Goal: Task Accomplishment & Management: Use online tool/utility

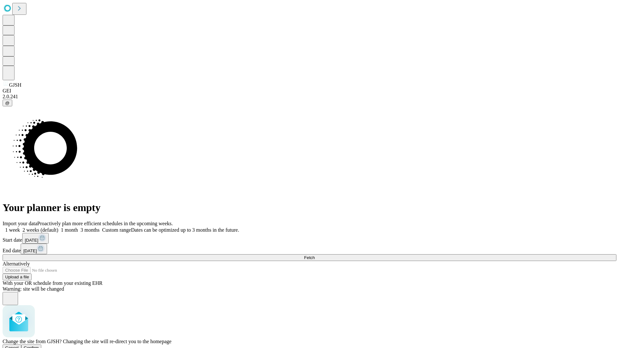
click at [39, 346] on span "Confirm" at bounding box center [31, 348] width 15 height 5
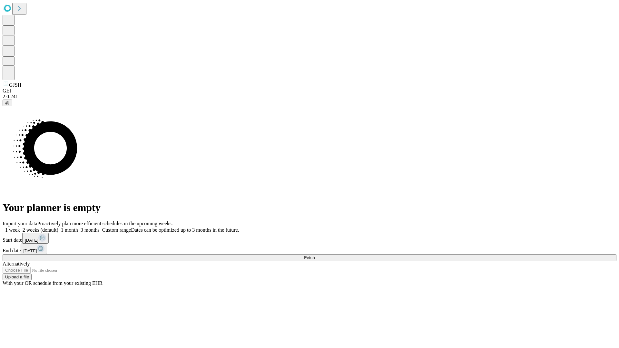
click at [78, 227] on label "1 month" at bounding box center [68, 229] width 20 height 5
click at [315, 256] on span "Fetch" at bounding box center [309, 258] width 11 height 5
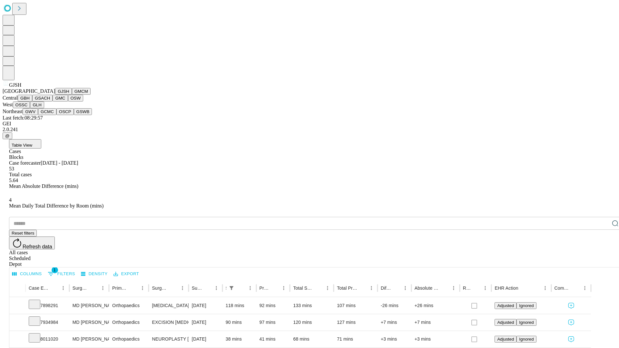
click at [72, 95] on button "GMCM" at bounding box center [81, 91] width 19 height 7
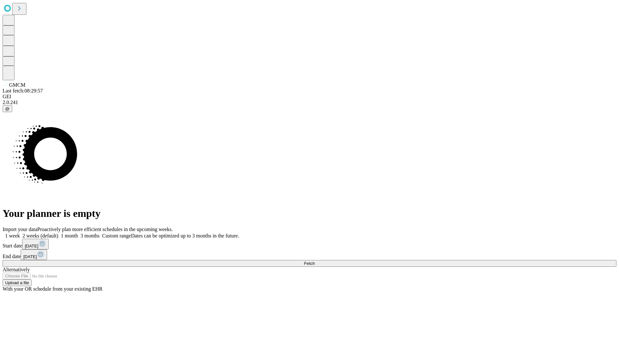
click at [78, 233] on label "1 month" at bounding box center [68, 235] width 20 height 5
click at [315, 261] on span "Fetch" at bounding box center [309, 263] width 11 height 5
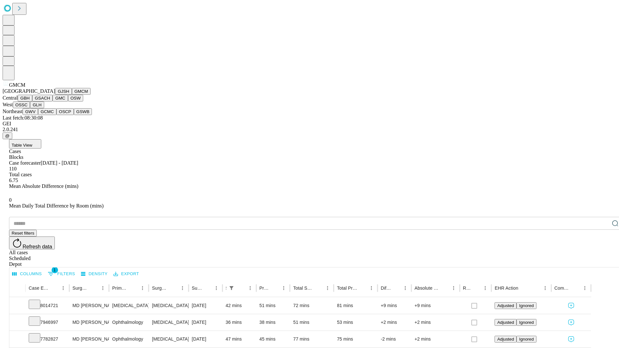
click at [32, 102] on button "GBH" at bounding box center [25, 98] width 15 height 7
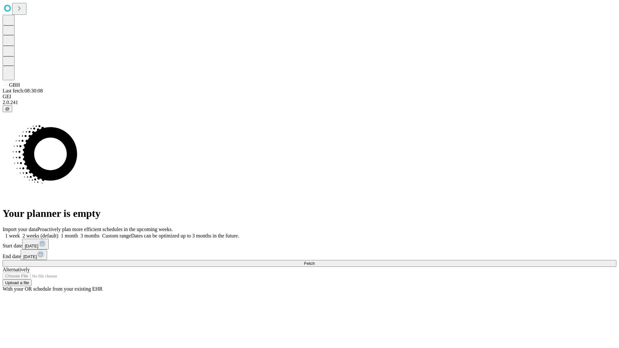
click at [78, 233] on label "1 month" at bounding box center [68, 235] width 20 height 5
click at [315, 261] on span "Fetch" at bounding box center [309, 263] width 11 height 5
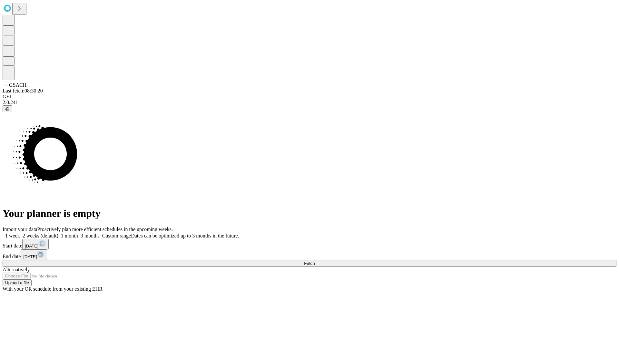
click at [78, 233] on label "1 month" at bounding box center [68, 235] width 20 height 5
click at [315, 261] on span "Fetch" at bounding box center [309, 263] width 11 height 5
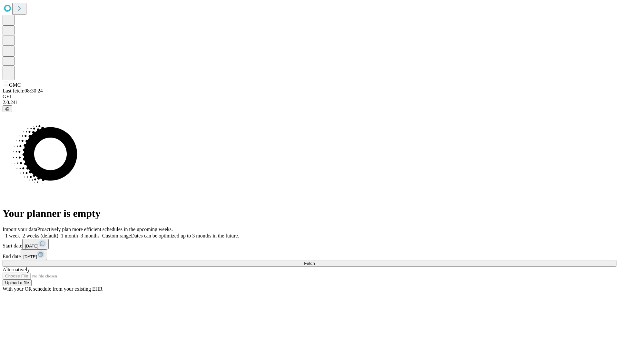
click at [78, 233] on label "1 month" at bounding box center [68, 235] width 20 height 5
click at [315, 261] on span "Fetch" at bounding box center [309, 263] width 11 height 5
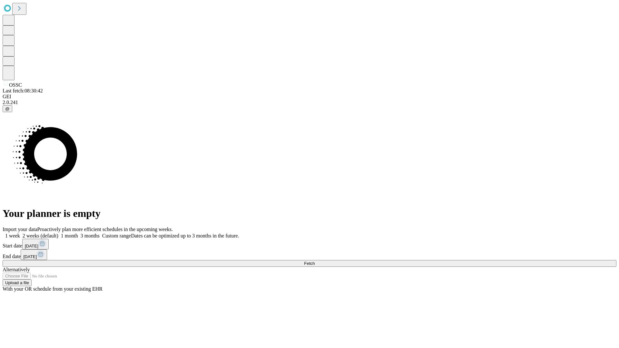
click at [78, 233] on label "1 month" at bounding box center [68, 235] width 20 height 5
click at [315, 261] on span "Fetch" at bounding box center [309, 263] width 11 height 5
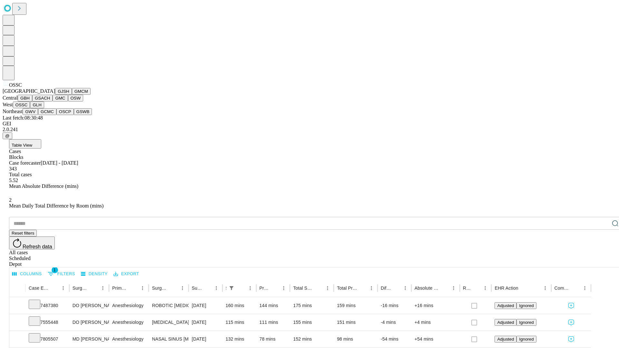
click at [44, 108] on button "GLH" at bounding box center [37, 105] width 14 height 7
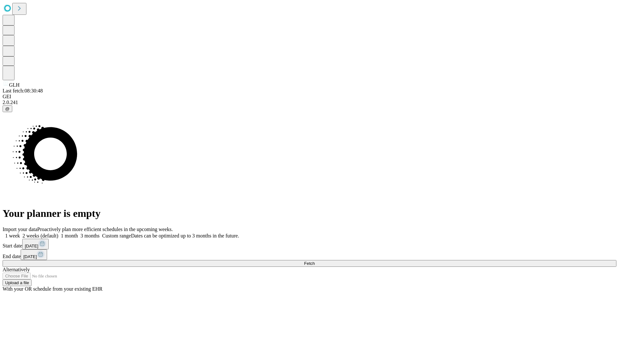
click at [78, 233] on label "1 month" at bounding box center [68, 235] width 20 height 5
click at [315, 261] on span "Fetch" at bounding box center [309, 263] width 11 height 5
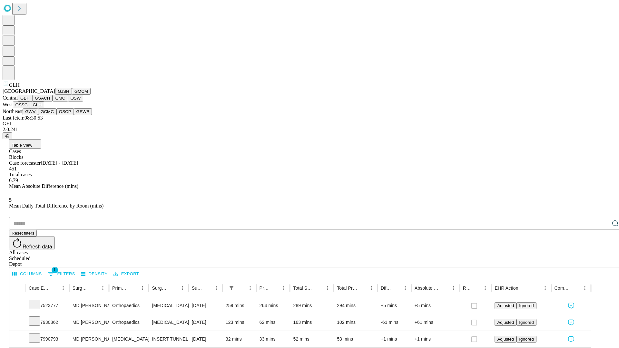
click at [38, 115] on button "GWV" at bounding box center [30, 111] width 15 height 7
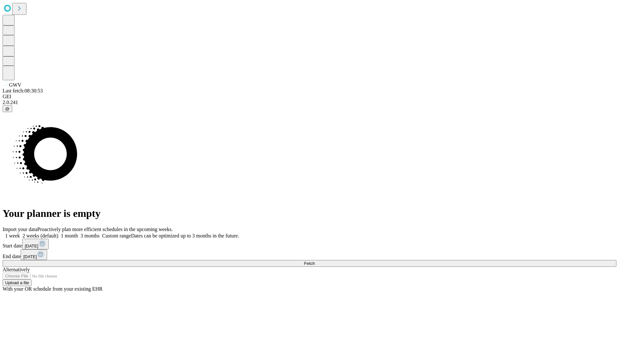
click at [78, 233] on label "1 month" at bounding box center [68, 235] width 20 height 5
click at [315, 261] on span "Fetch" at bounding box center [309, 263] width 11 height 5
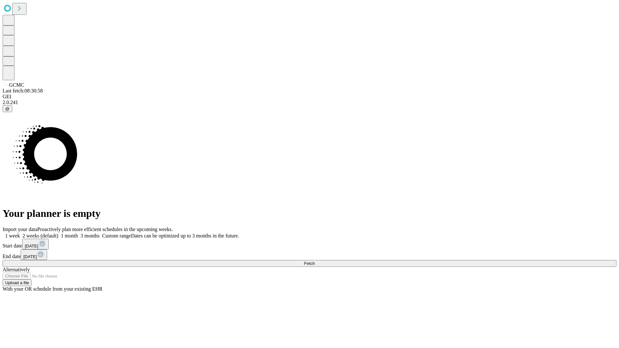
click at [78, 233] on label "1 month" at bounding box center [68, 235] width 20 height 5
click at [315, 261] on span "Fetch" at bounding box center [309, 263] width 11 height 5
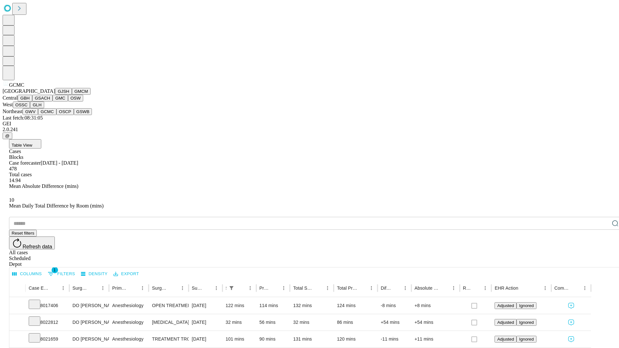
click at [56, 115] on button "OSCP" at bounding box center [64, 111] width 17 height 7
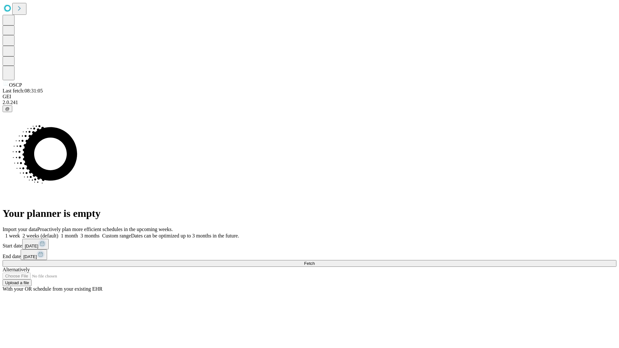
click at [78, 233] on label "1 month" at bounding box center [68, 235] width 20 height 5
click at [315, 261] on span "Fetch" at bounding box center [309, 263] width 11 height 5
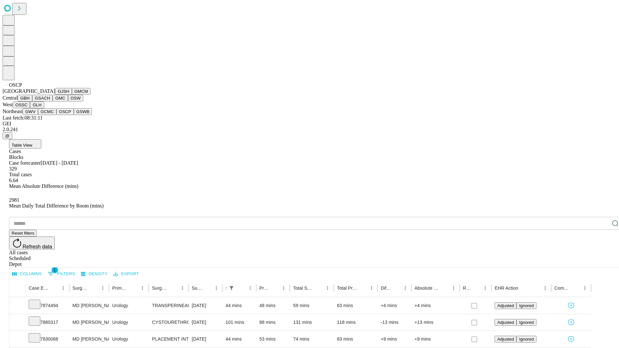
click at [74, 115] on button "GSWB" at bounding box center [83, 111] width 18 height 7
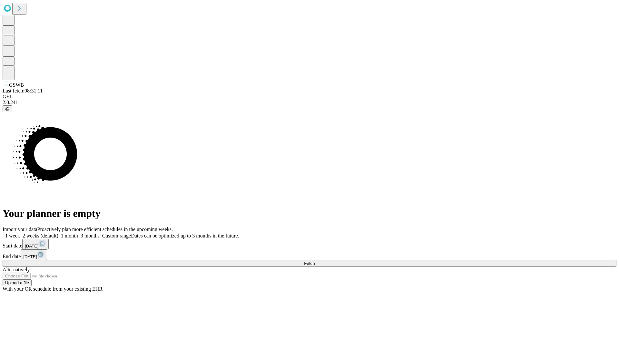
click at [78, 233] on label "1 month" at bounding box center [68, 235] width 20 height 5
click at [315, 261] on span "Fetch" at bounding box center [309, 263] width 11 height 5
